Goal: Task Accomplishment & Management: Manage account settings

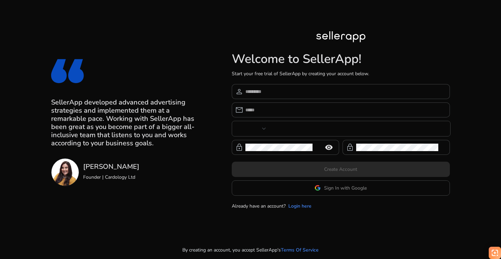
type input "***"
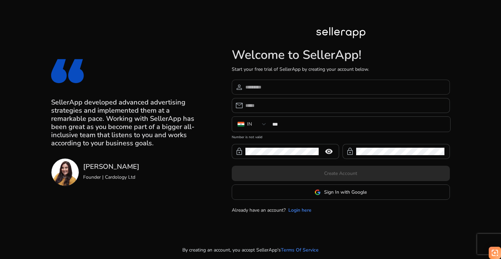
click at [277, 86] on input at bounding box center [344, 86] width 199 height 7
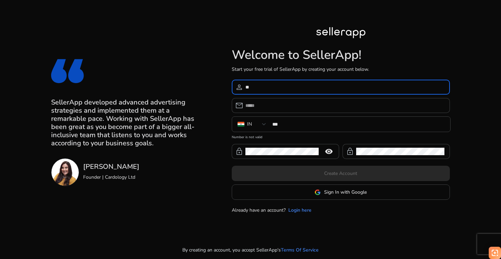
type input "*"
click at [306, 211] on link "Login here" at bounding box center [299, 210] width 23 height 7
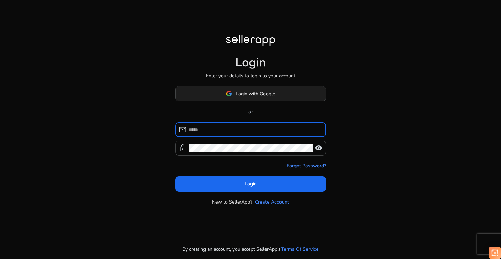
click at [249, 96] on span "Login with Google" at bounding box center [255, 93] width 40 height 7
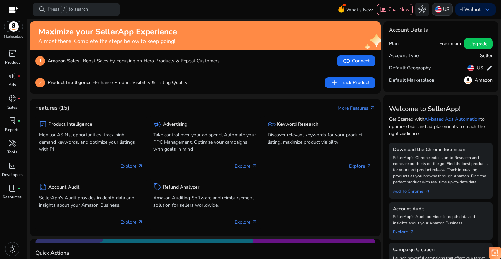
click at [443, 13] on p "US" at bounding box center [446, 9] width 6 height 12
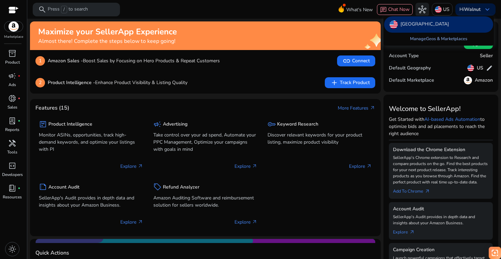
click at [425, 40] on link "Manage Geos & Marketplaces" at bounding box center [438, 39] width 68 height 12
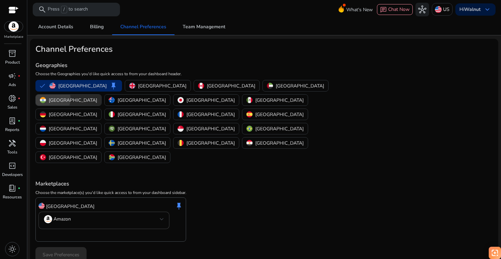
click at [97, 97] on p "[GEOGRAPHIC_DATA]" at bounding box center [73, 100] width 48 height 7
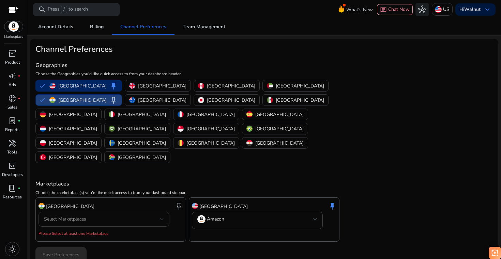
click at [112, 216] on div "Select Marketplaces" at bounding box center [102, 219] width 116 height 7
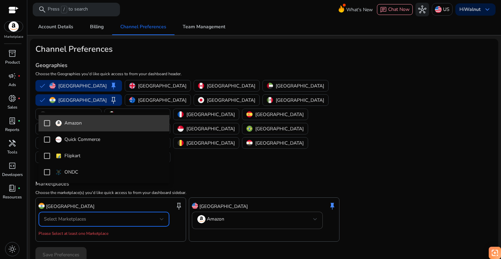
click at [46, 124] on mat-pseudo-checkbox at bounding box center [47, 123] width 6 height 6
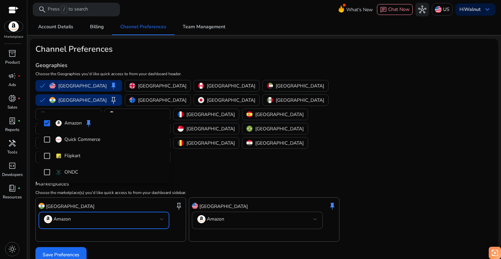
click at [77, 228] on div at bounding box center [250, 129] width 501 height 259
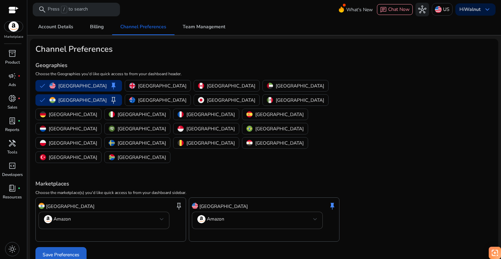
click at [68, 251] on span "Save Preferences" at bounding box center [61, 254] width 37 height 7
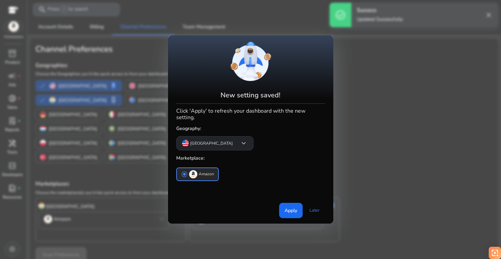
click at [239, 139] on span "keyboard_arrow_down" at bounding box center [243, 143] width 8 height 8
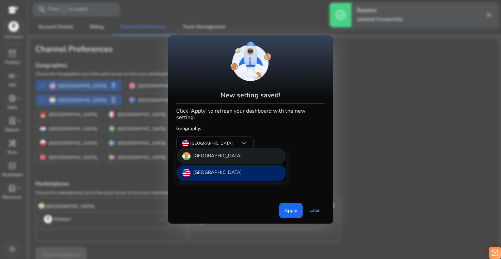
click at [203, 153] on p "[GEOGRAPHIC_DATA]" at bounding box center [217, 156] width 48 height 8
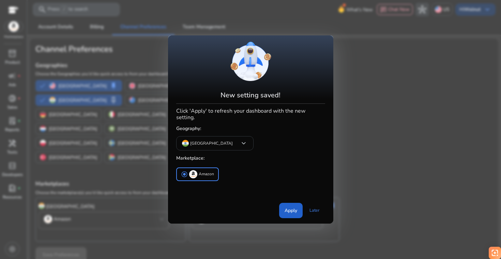
click at [290, 211] on span at bounding box center [290, 210] width 23 height 16
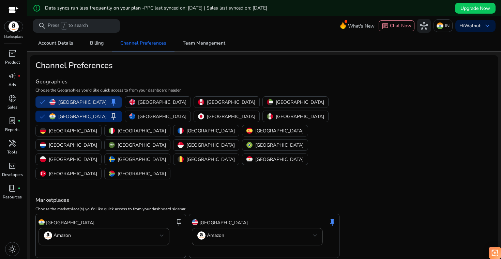
click at [42, 103] on button "United States keep" at bounding box center [79, 102] width 86 height 11
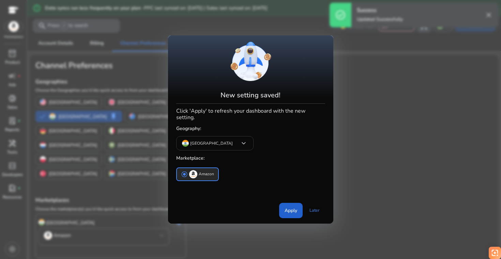
click at [286, 210] on span "Apply" at bounding box center [290, 210] width 13 height 7
